Goal: Transaction & Acquisition: Purchase product/service

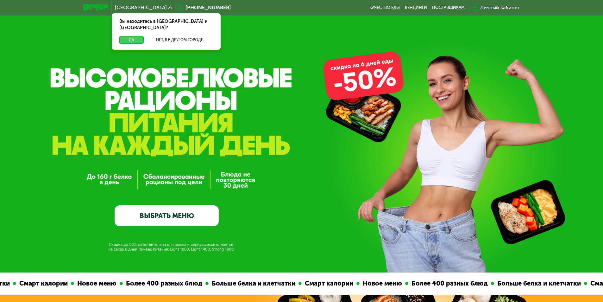
click at [135, 36] on button "Да" at bounding box center [131, 40] width 24 height 8
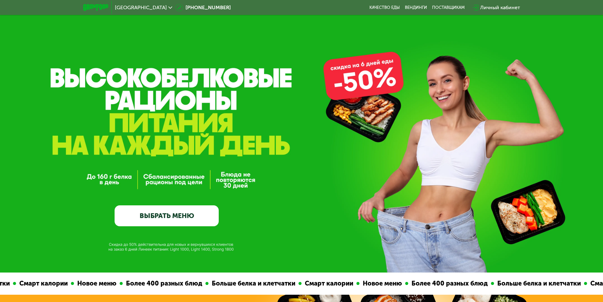
click at [180, 221] on link "ВЫБРАТЬ МЕНЮ" at bounding box center [167, 215] width 104 height 21
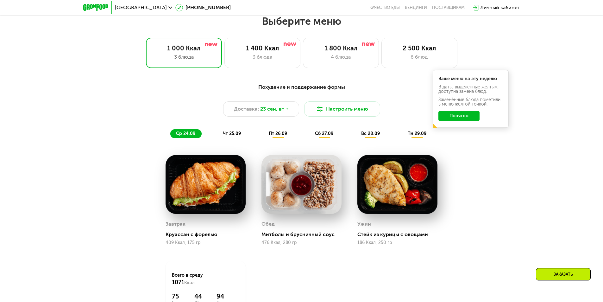
scroll to position [525, 0]
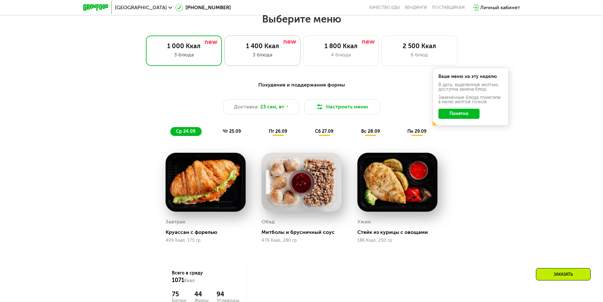
click at [273, 56] on div "3 блюда" at bounding box center [262, 55] width 63 height 8
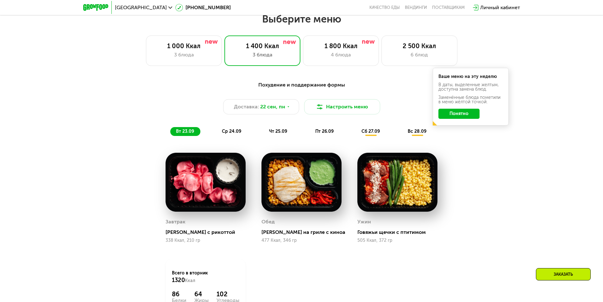
click at [458, 138] on div "Похудение и поддержание формы Доставка: [DATE] Настроить меню вт 23.09 ср 24.09…" at bounding box center [301, 108] width 382 height 62
click at [462, 118] on button "Понятно" at bounding box center [458, 114] width 41 height 10
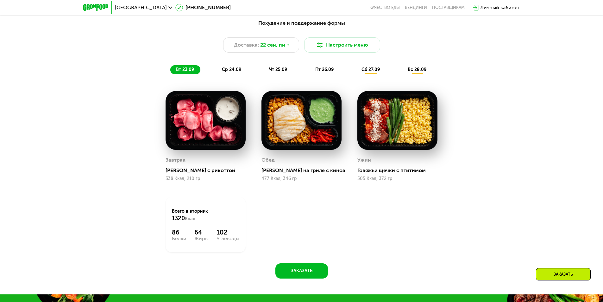
scroll to position [619, 0]
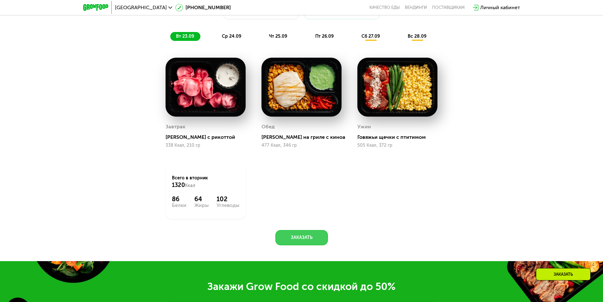
click at [299, 240] on button "Заказать" at bounding box center [301, 237] width 53 height 15
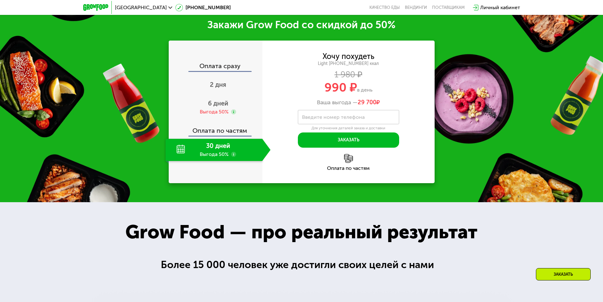
scroll to position [882, 0]
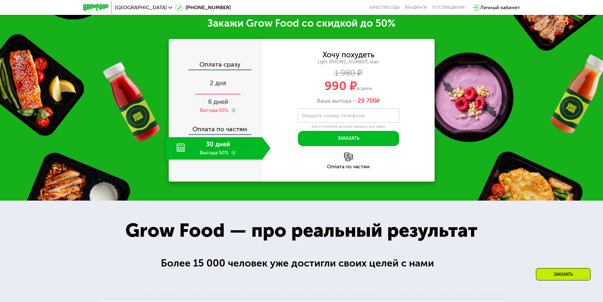
click at [219, 84] on span "2 дня" at bounding box center [218, 83] width 16 height 8
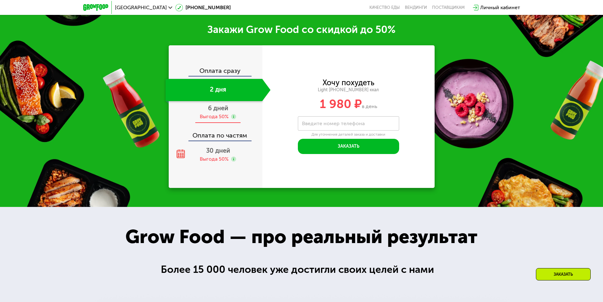
click at [219, 106] on span "6 дней" at bounding box center [218, 108] width 20 height 8
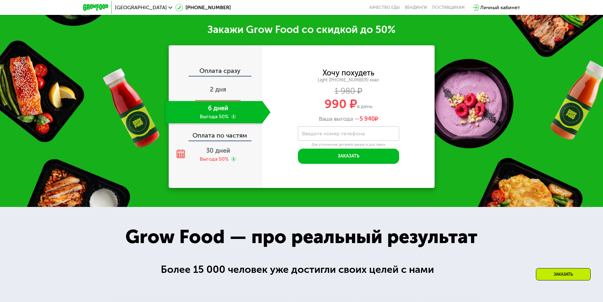
click at [212, 87] on span "2 дня" at bounding box center [218, 89] width 16 height 8
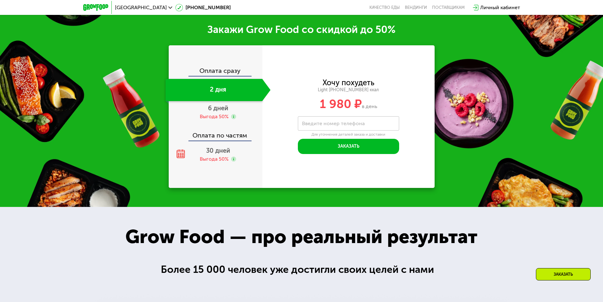
click at [209, 67] on div "Оплата сразу" at bounding box center [215, 71] width 93 height 8
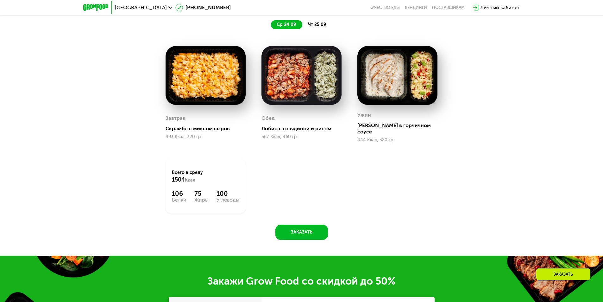
scroll to position [661, 0]
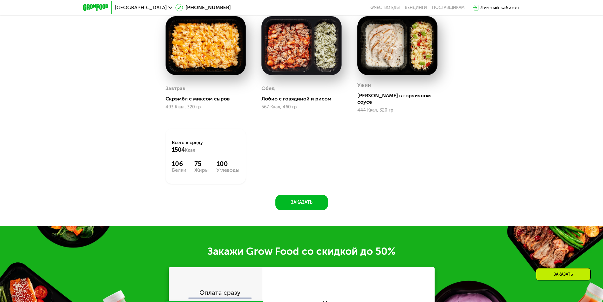
click at [319, 187] on div "Похудение и поддержание формы Доставка: [DATE] Настроить меню ср 24.09 чт 25.09…" at bounding box center [302, 75] width 390 height 269
click at [318, 195] on button "Заказать" at bounding box center [301, 202] width 53 height 15
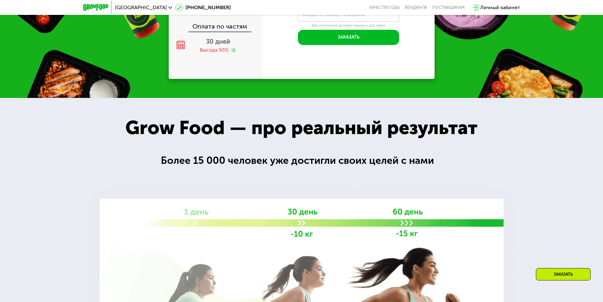
scroll to position [1041, 0]
